Goal: Transaction & Acquisition: Purchase product/service

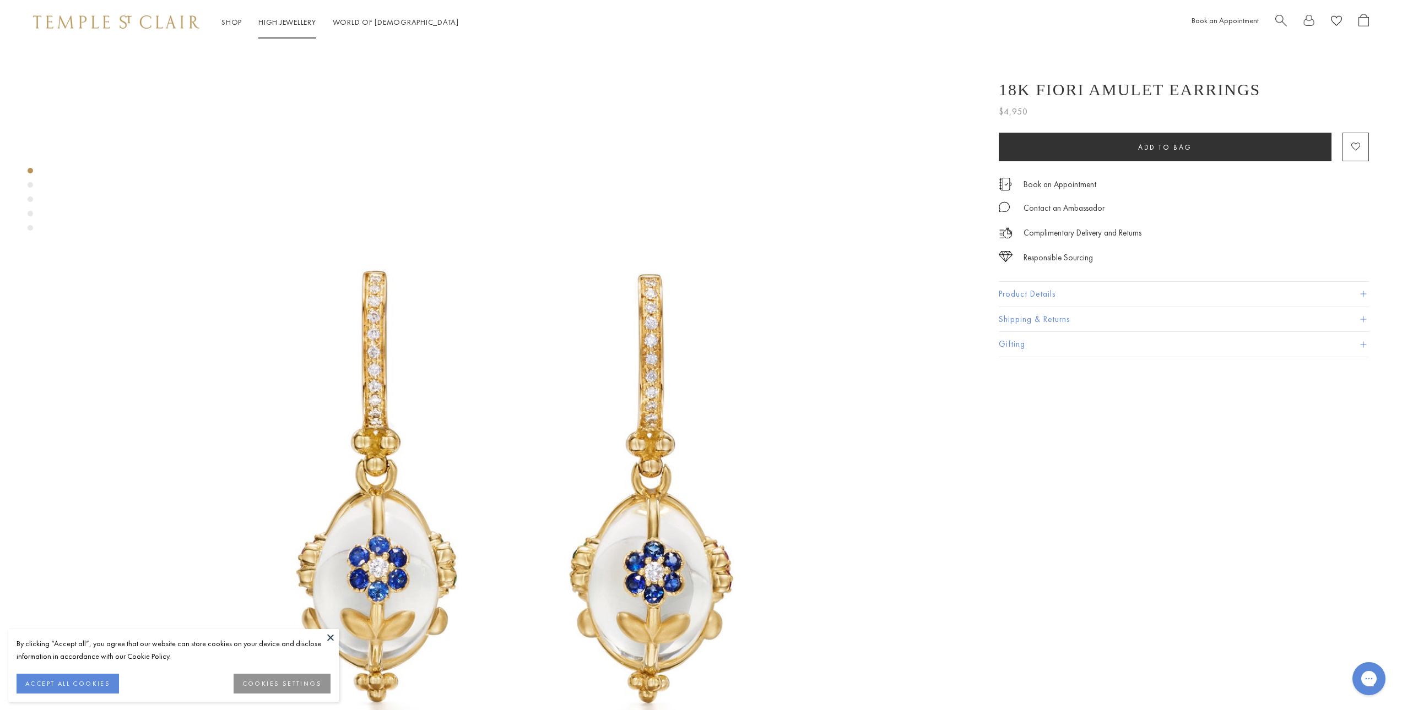
click at [285, 24] on link "High Jewellery High Jewellery" at bounding box center [287, 22] width 58 height 10
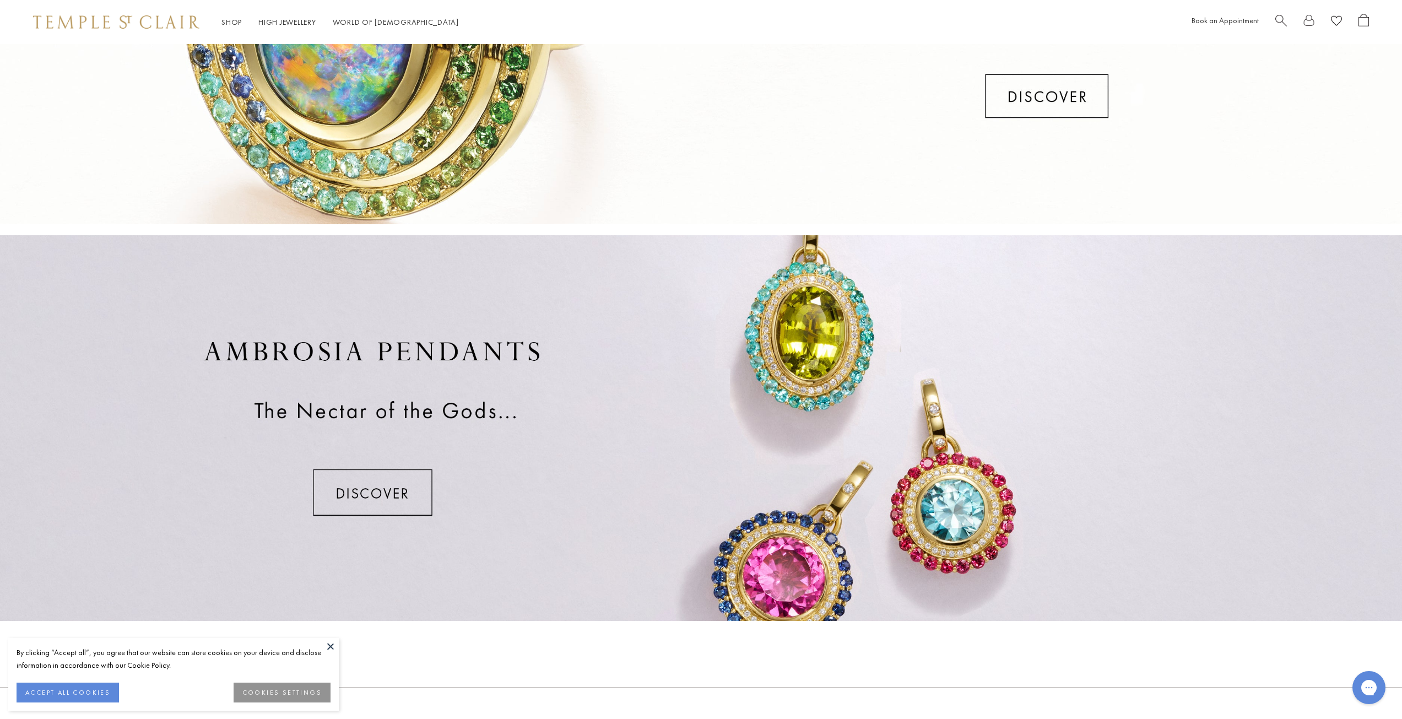
scroll to position [693, 0]
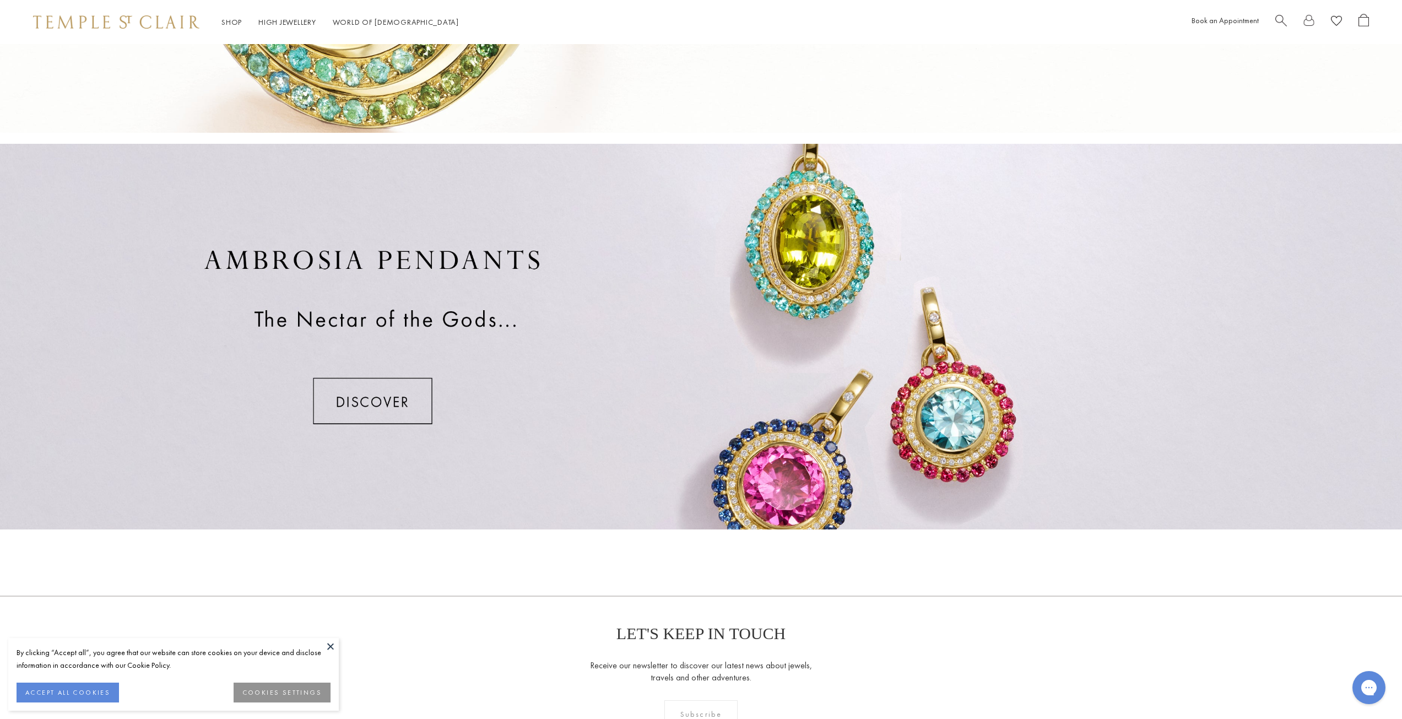
click at [374, 399] on div at bounding box center [701, 336] width 1402 height 385
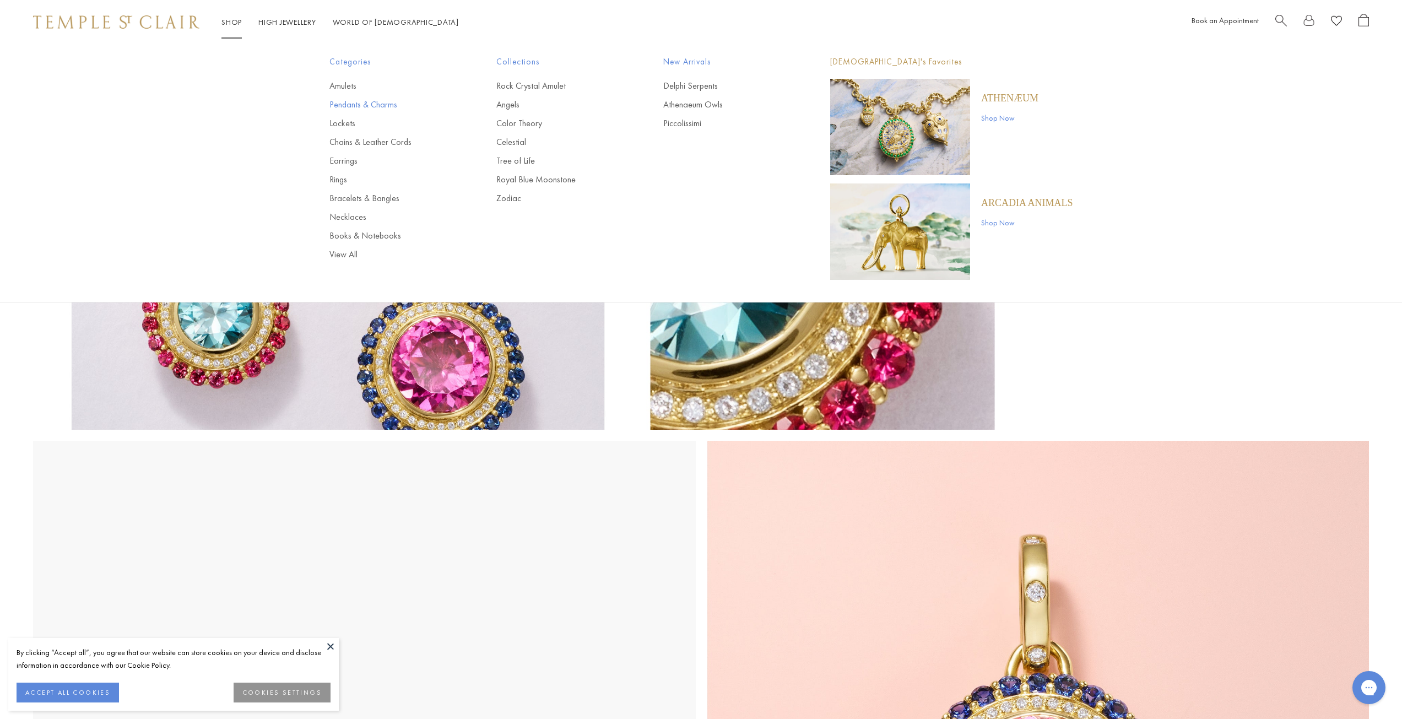
click at [350, 103] on link "Pendants & Charms" at bounding box center [390, 105] width 123 height 12
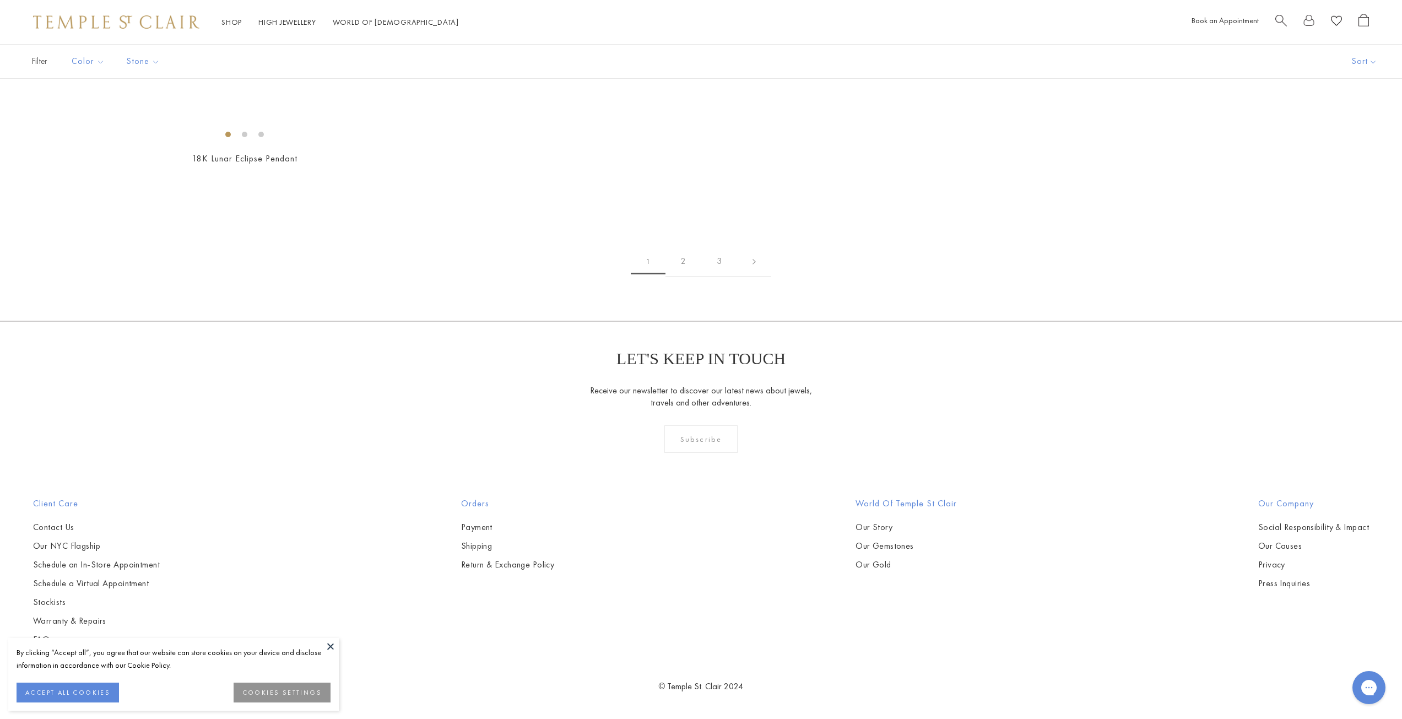
scroll to position [8260, 0]
click at [0, 0] on img at bounding box center [0, 0] width 0 height 0
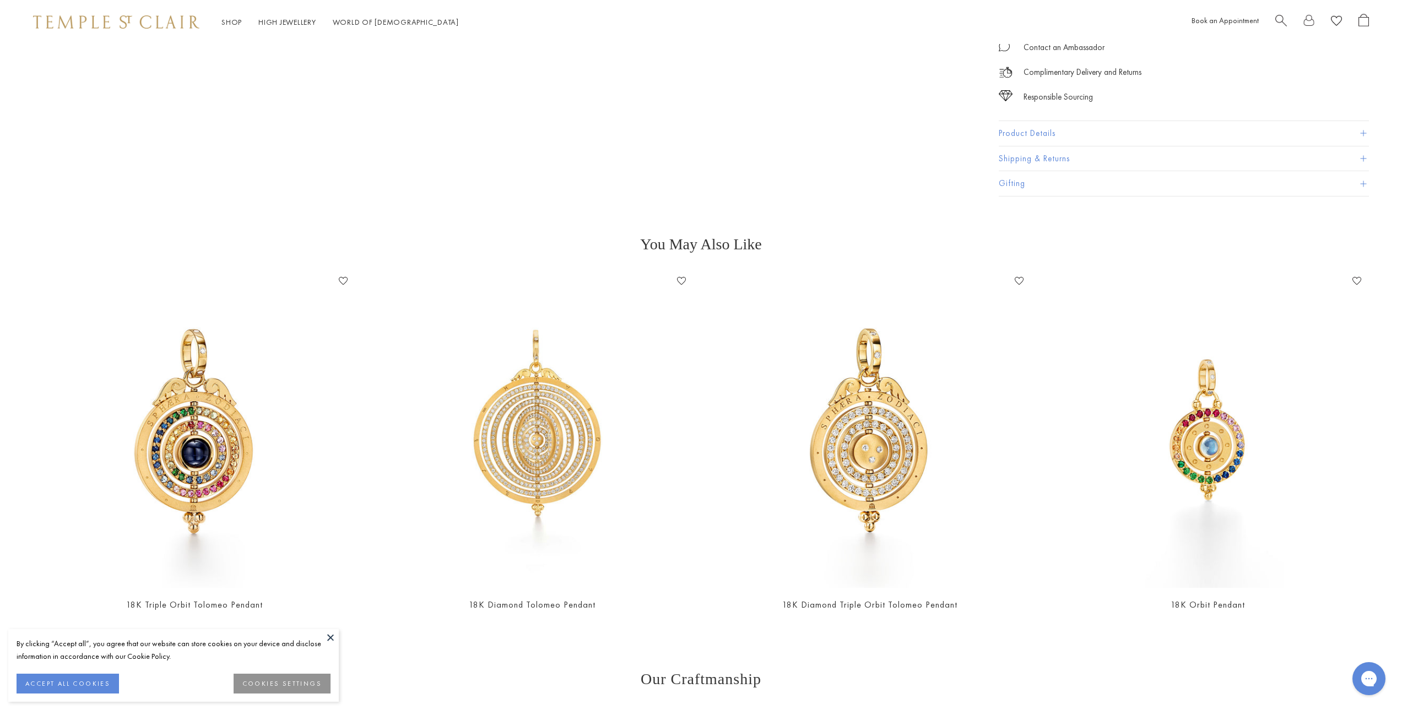
scroll to position [4571, 0]
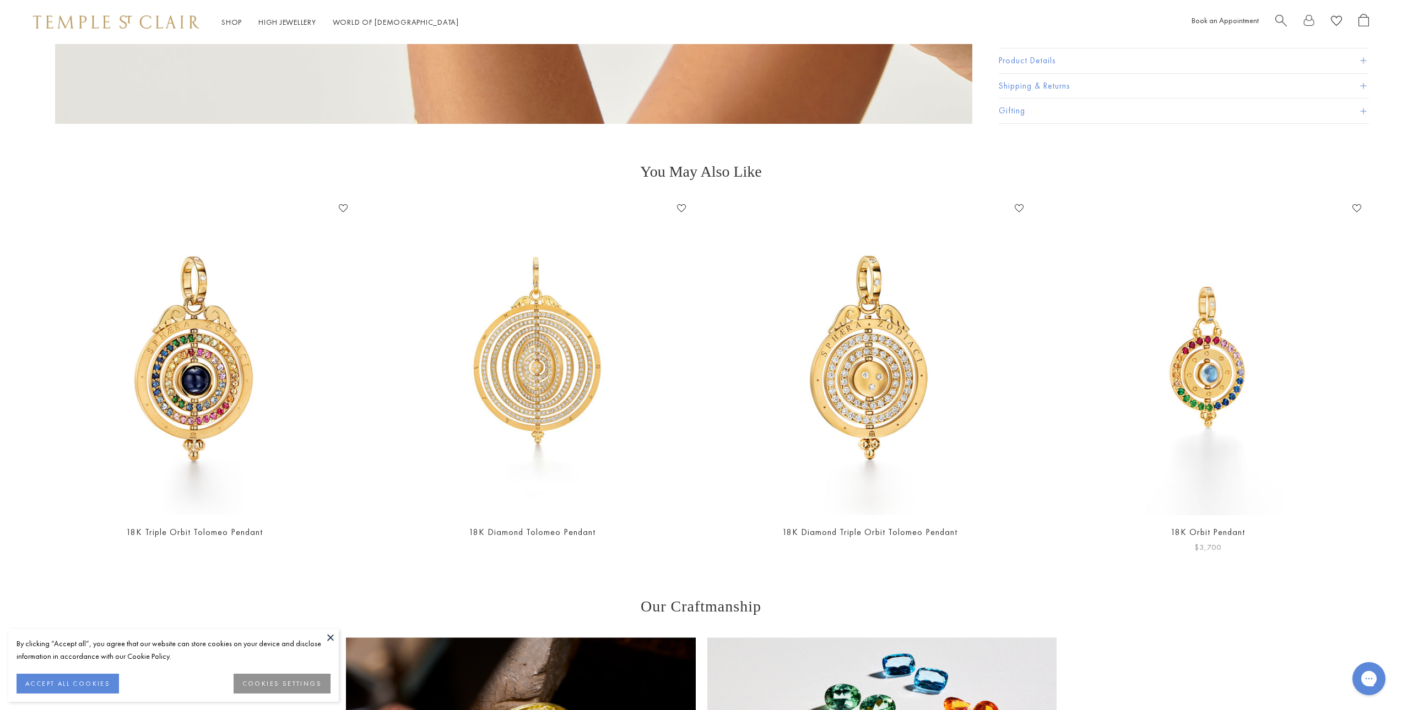
click at [1226, 387] on img at bounding box center [1208, 358] width 316 height 316
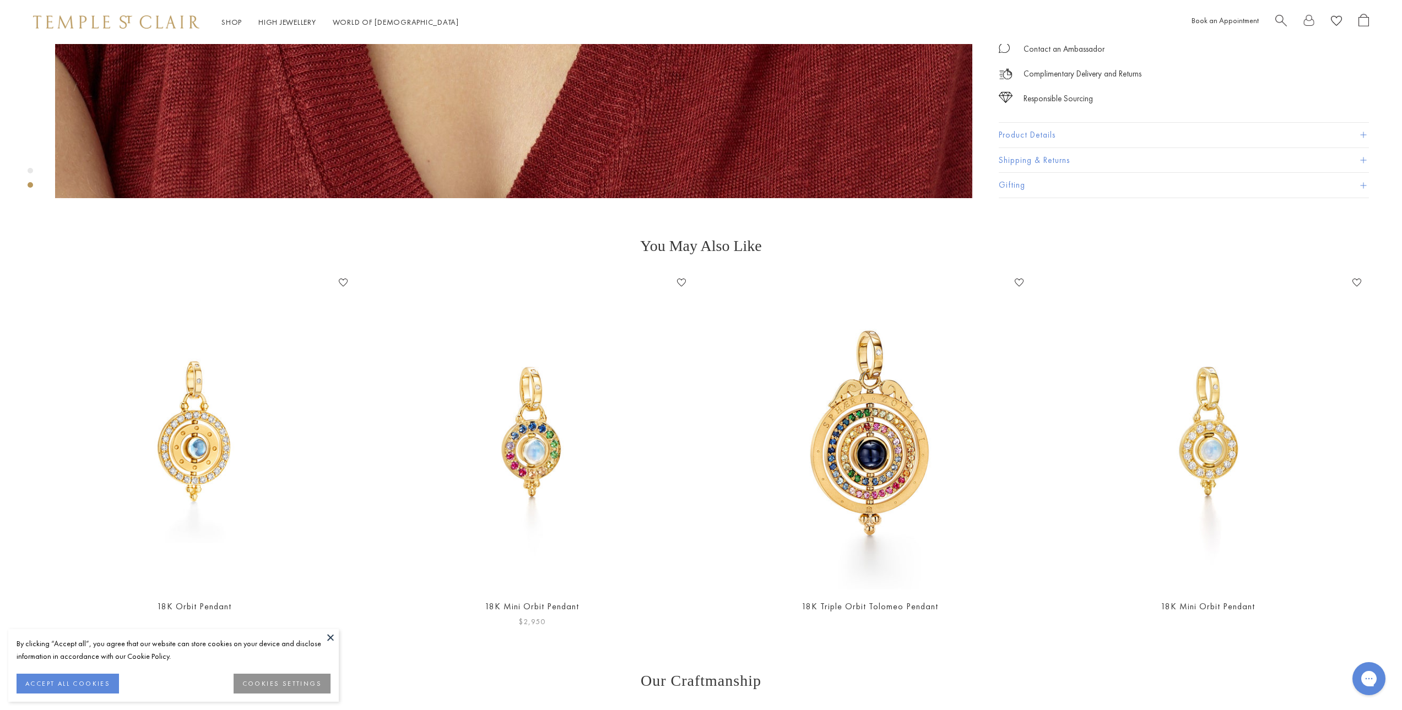
scroll to position [1707, 0]
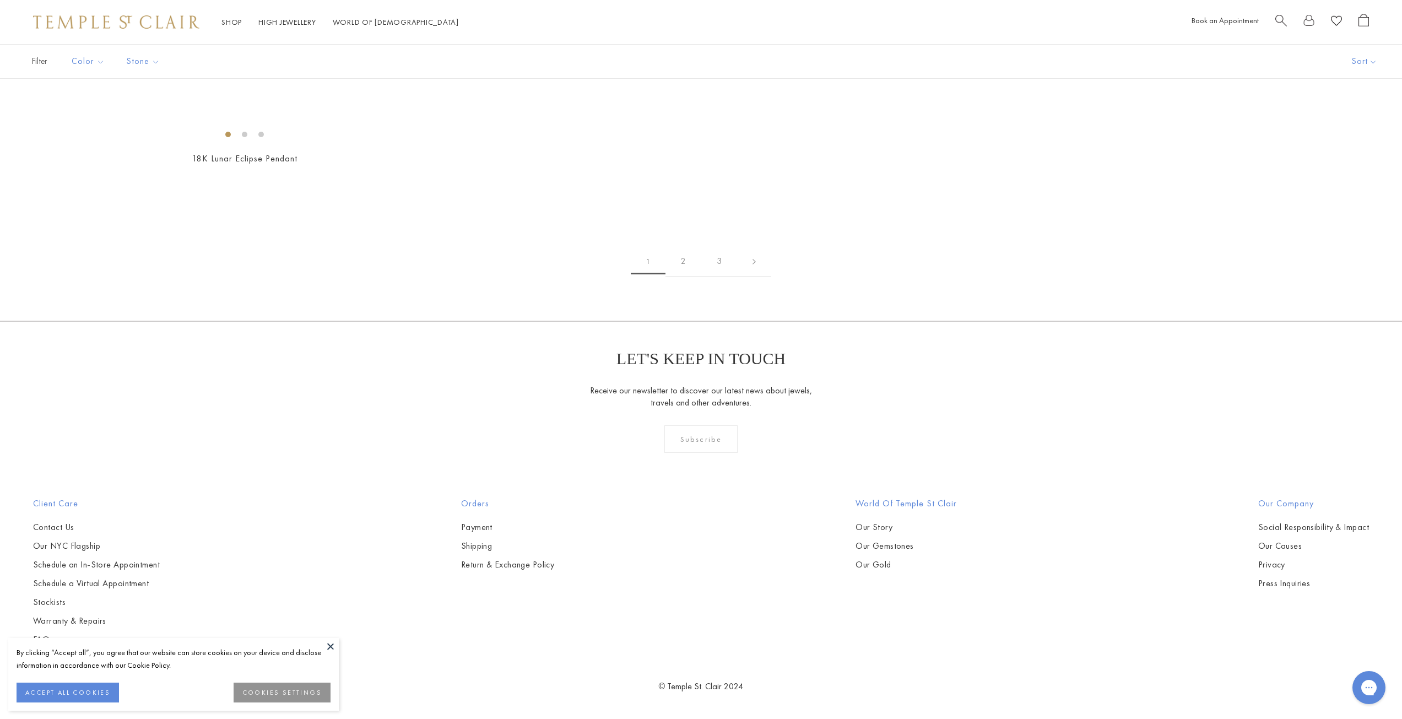
scroll to position [8966, 0]
